Goal: Task Accomplishment & Management: Manage account settings

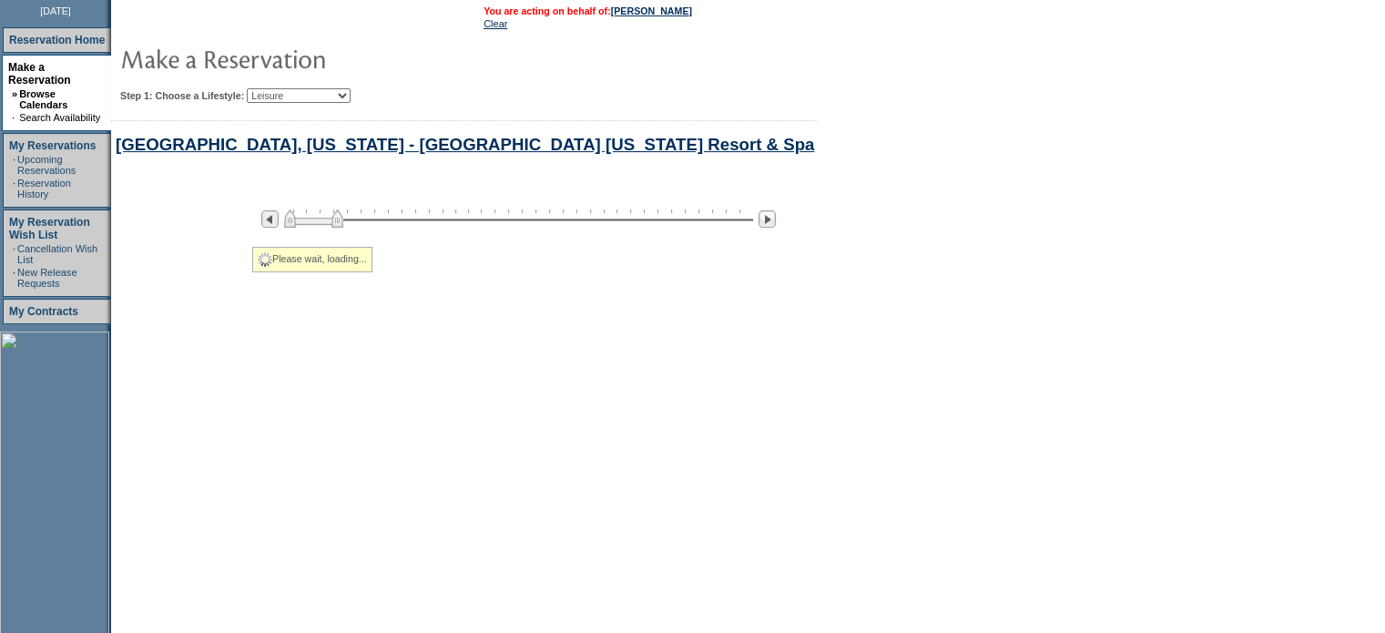
select select "Leisure"
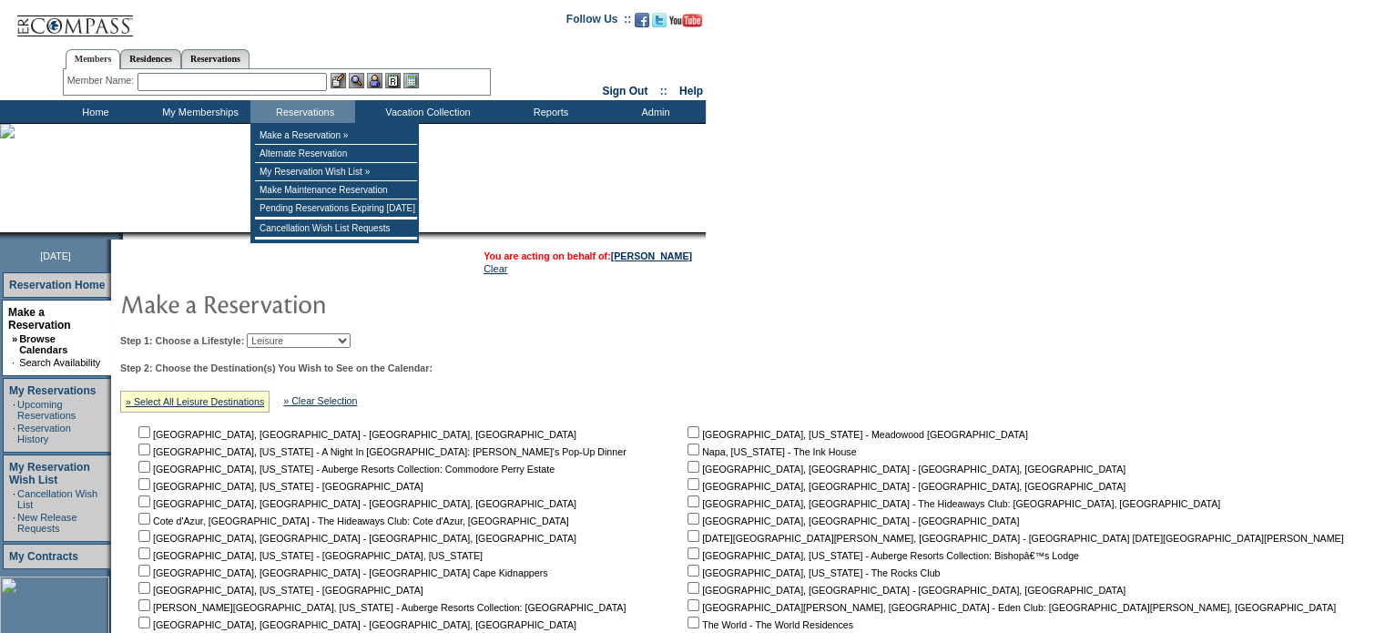
click at [263, 82] on input "text" at bounding box center [231, 82] width 189 height 18
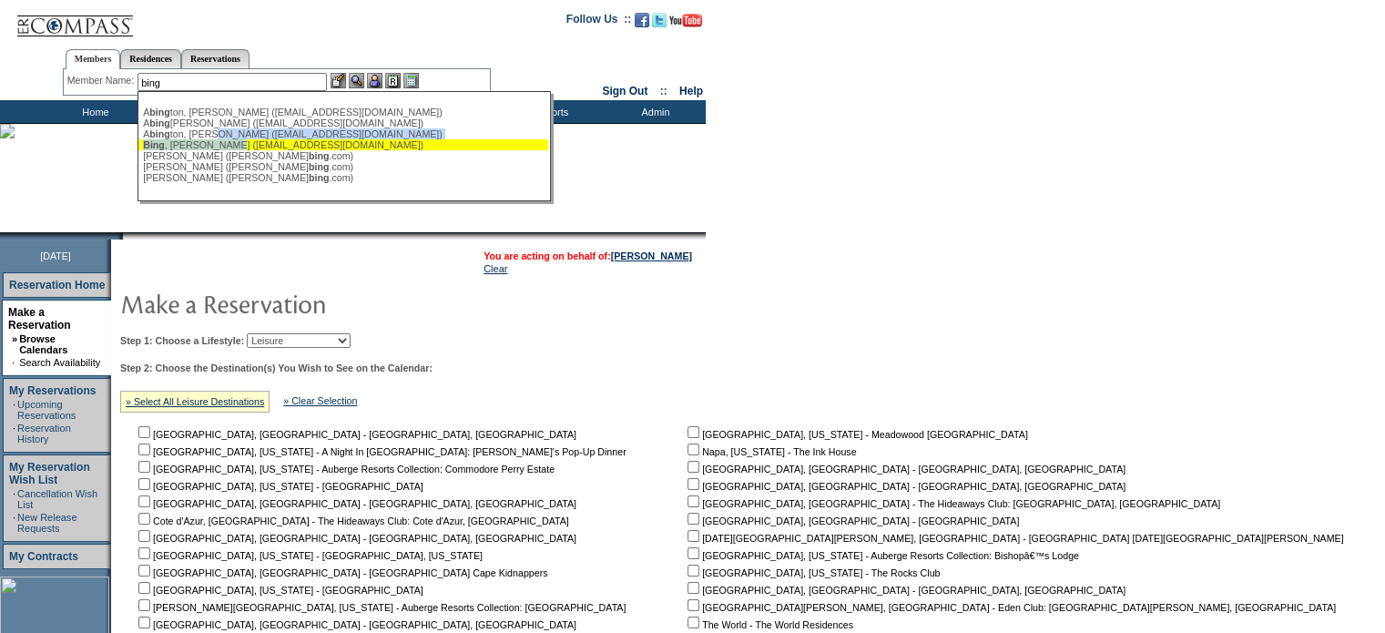
drag, startPoint x: 229, startPoint y: 139, endPoint x: 238, endPoint y: 147, distance: 11.0
click at [238, 147] on ul "A bing ton, [PERSON_NAME] ([EMAIL_ADDRESS][DOMAIN_NAME]) A [PERSON_NAME] ([PERS…" at bounding box center [343, 145] width 410 height 86
click at [244, 148] on div "[PERSON_NAME] ([EMAIL_ADDRESS][DOMAIN_NAME])" at bounding box center [343, 144] width 401 height 11
type input "[PERSON_NAME] ([EMAIL_ADDRESS][DOMAIN_NAME])"
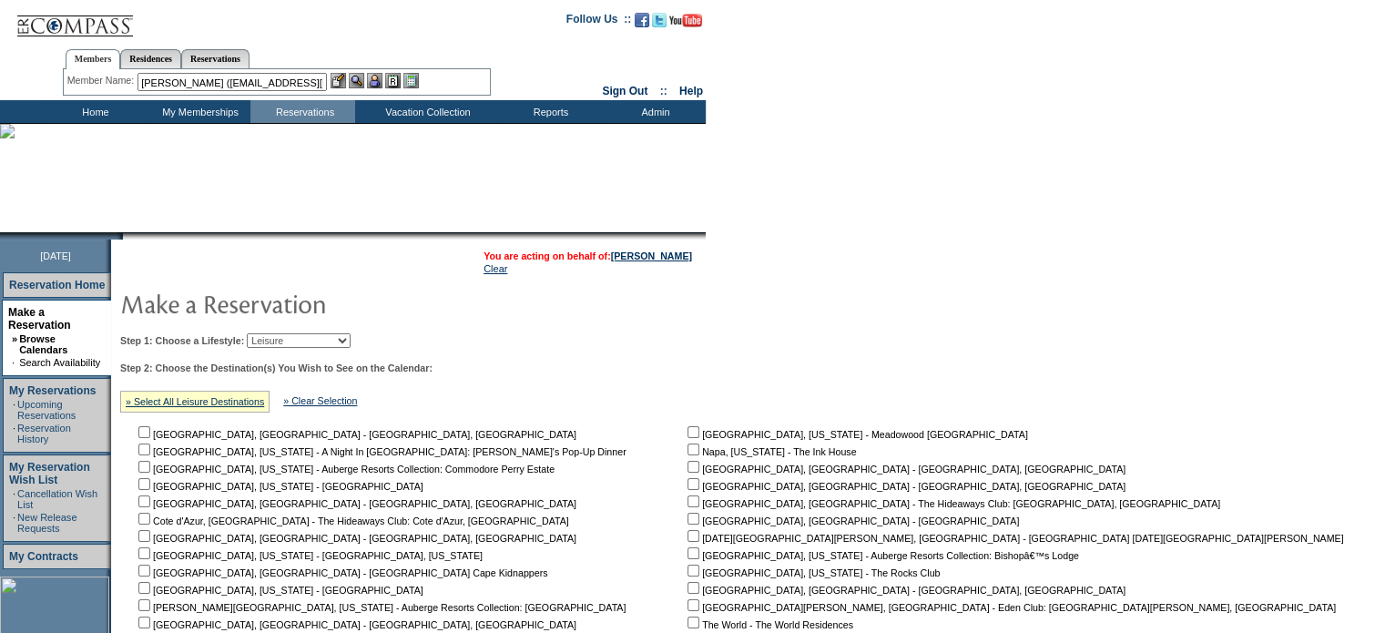
click at [381, 82] on img at bounding box center [374, 80] width 15 height 15
click at [362, 80] on img at bounding box center [356, 80] width 15 height 15
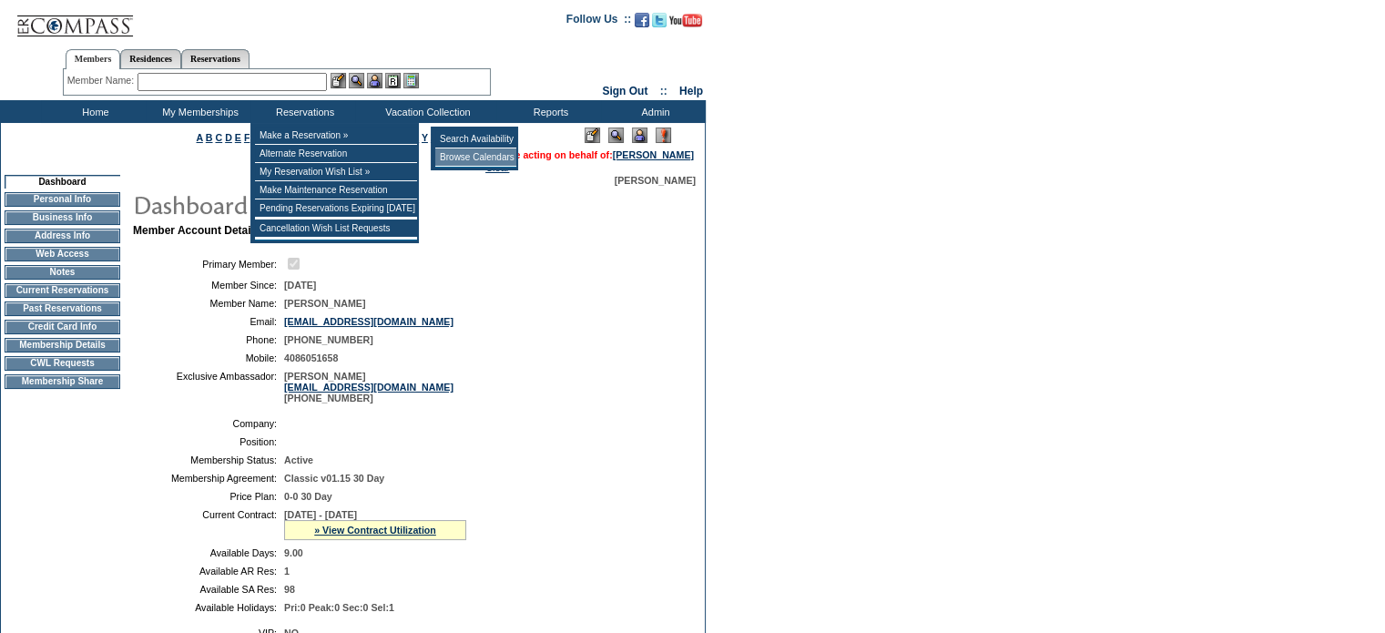
click at [467, 160] on td "Browse Calendars" at bounding box center [475, 157] width 81 height 18
